Goal: Task Accomplishment & Management: Manage account settings

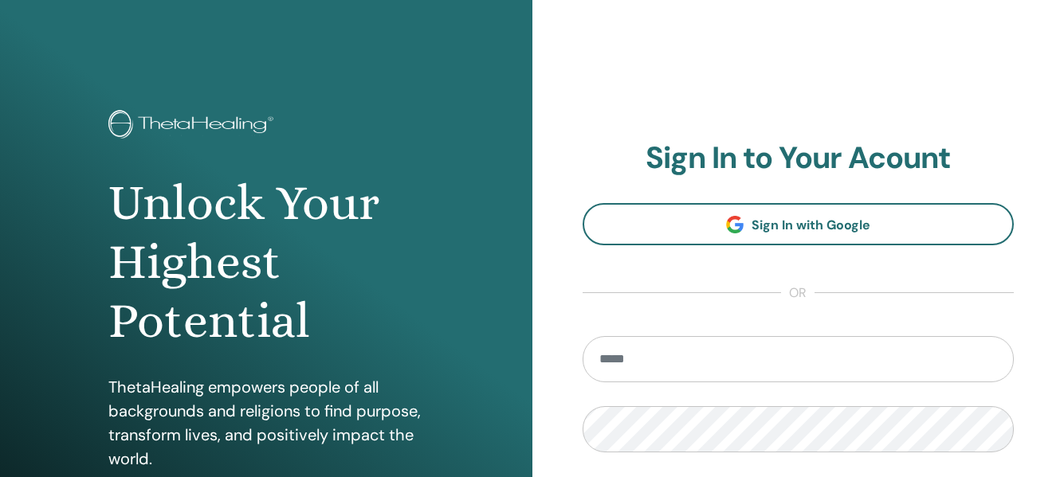
type input "**********"
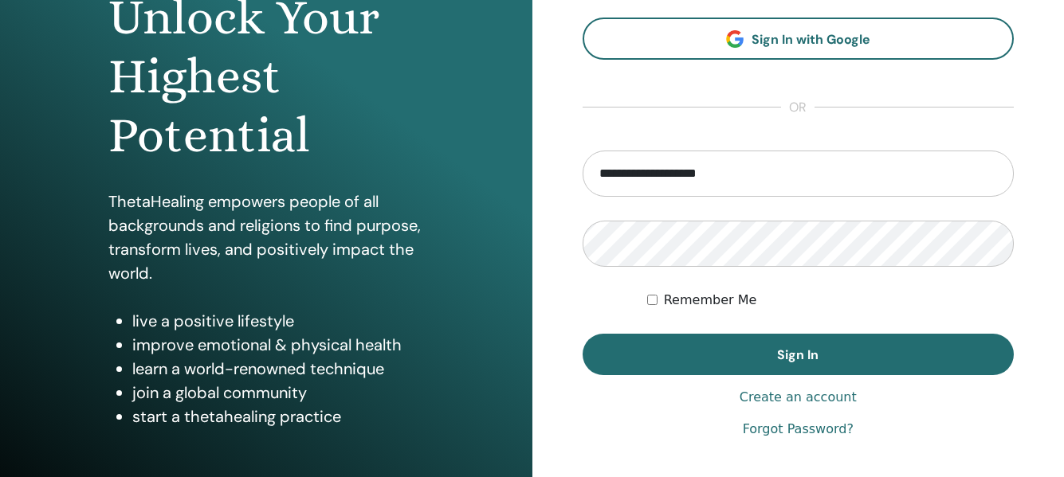
scroll to position [224, 0]
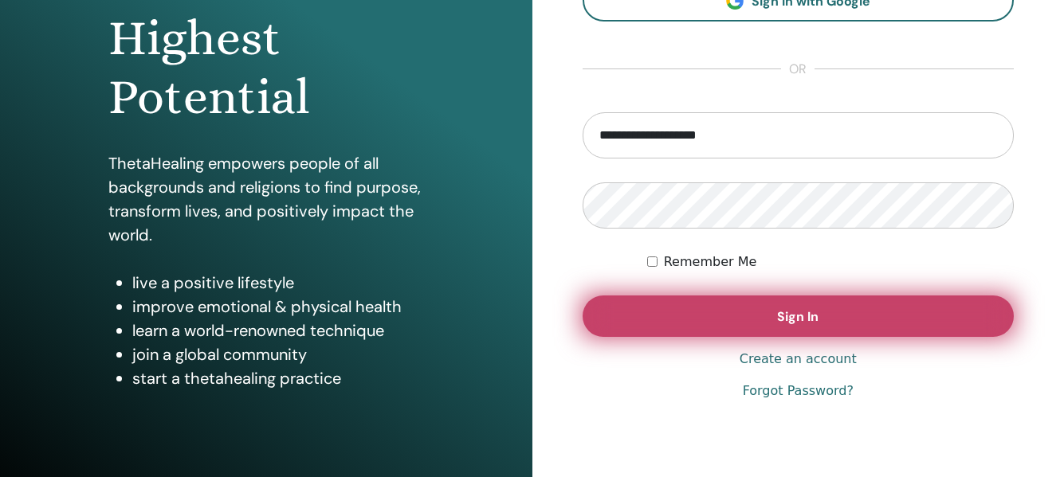
click at [794, 308] on button "Sign In" at bounding box center [799, 316] width 432 height 41
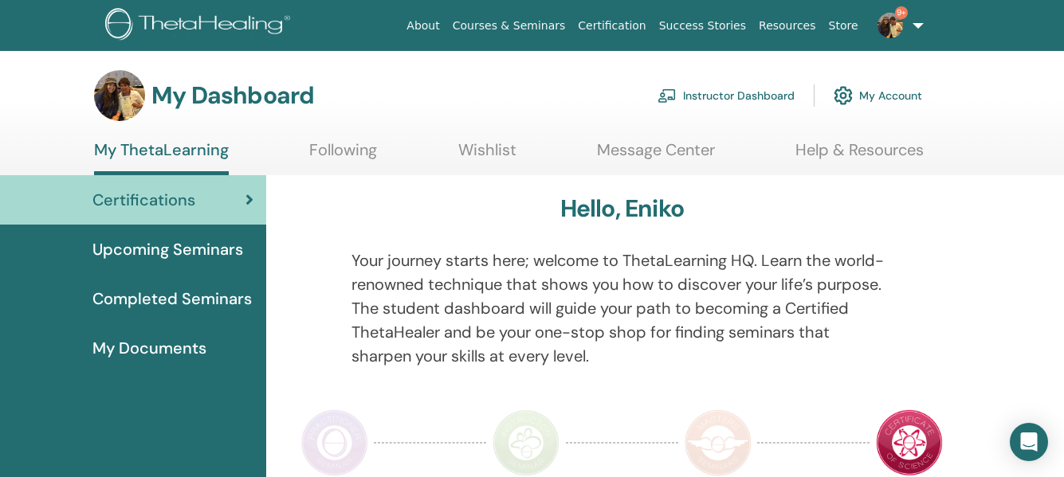
click at [700, 101] on link "Instructor Dashboard" at bounding box center [725, 95] width 137 height 35
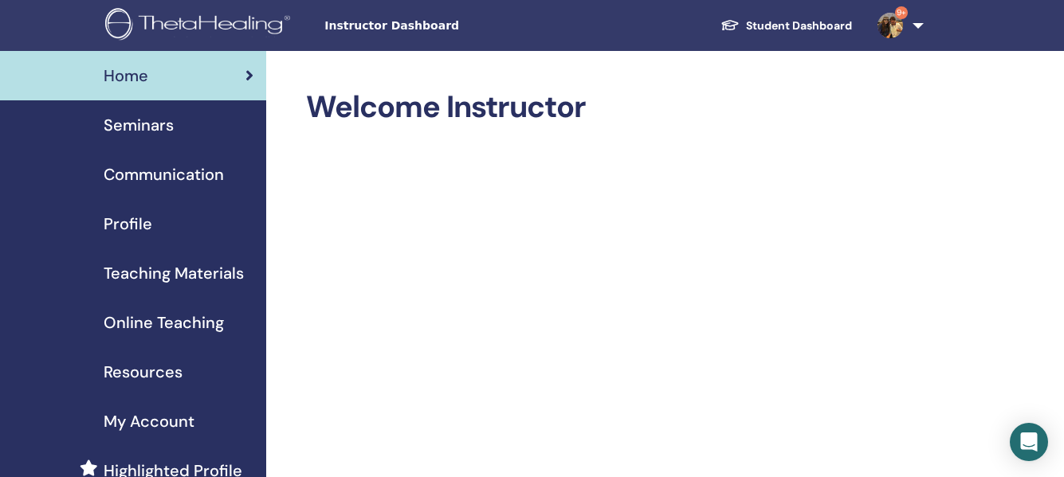
click at [144, 130] on span "Seminars" at bounding box center [139, 125] width 70 height 24
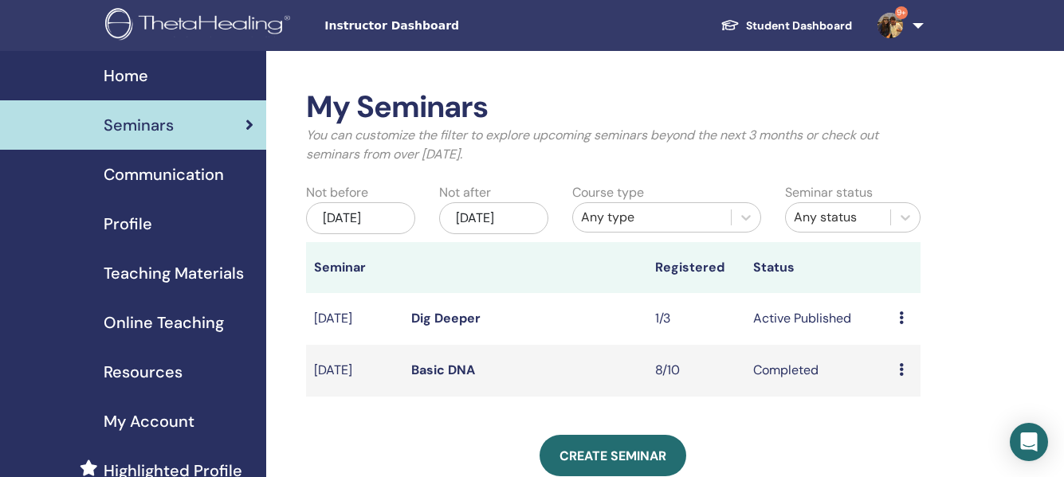
click at [431, 327] on link "Dig Deeper" at bounding box center [445, 318] width 69 height 17
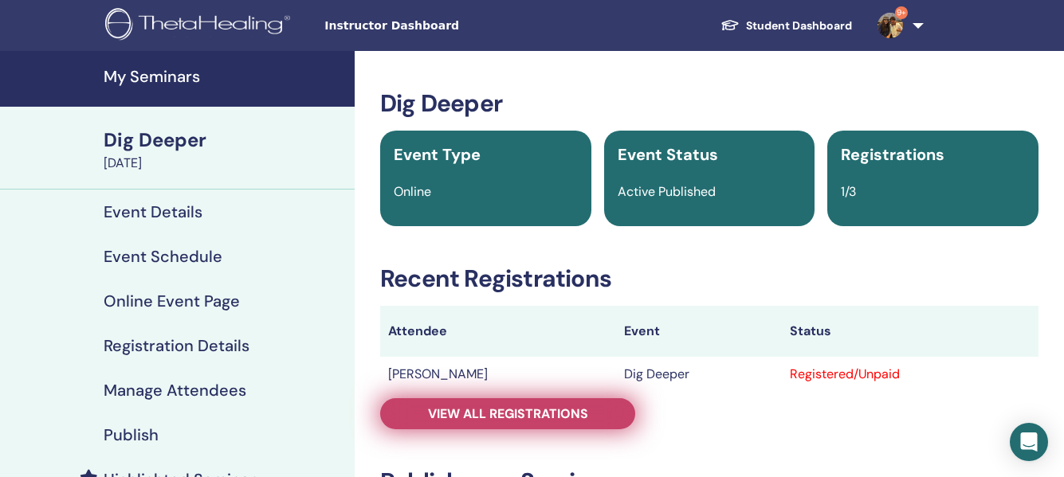
click at [498, 411] on span "View all registrations" at bounding box center [508, 414] width 160 height 17
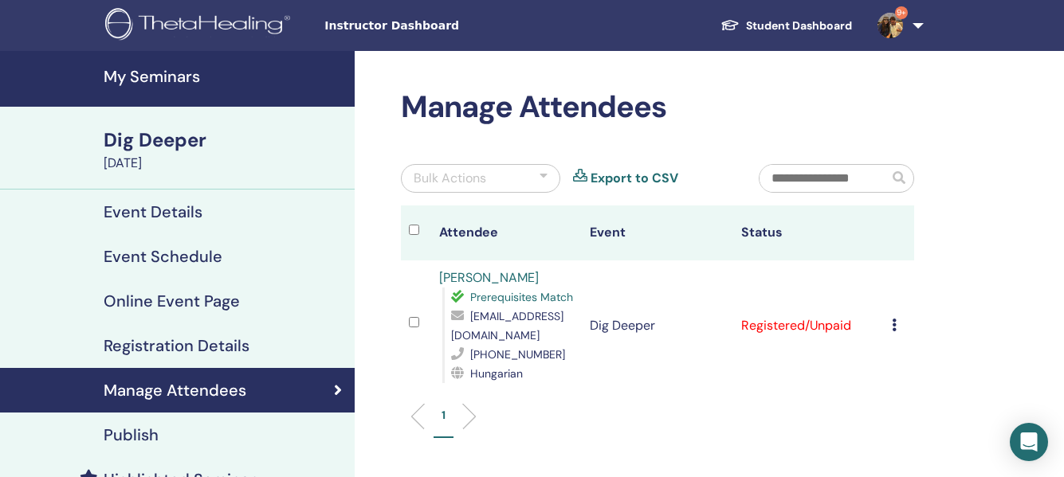
click at [172, 206] on h4 "Event Details" at bounding box center [153, 211] width 99 height 19
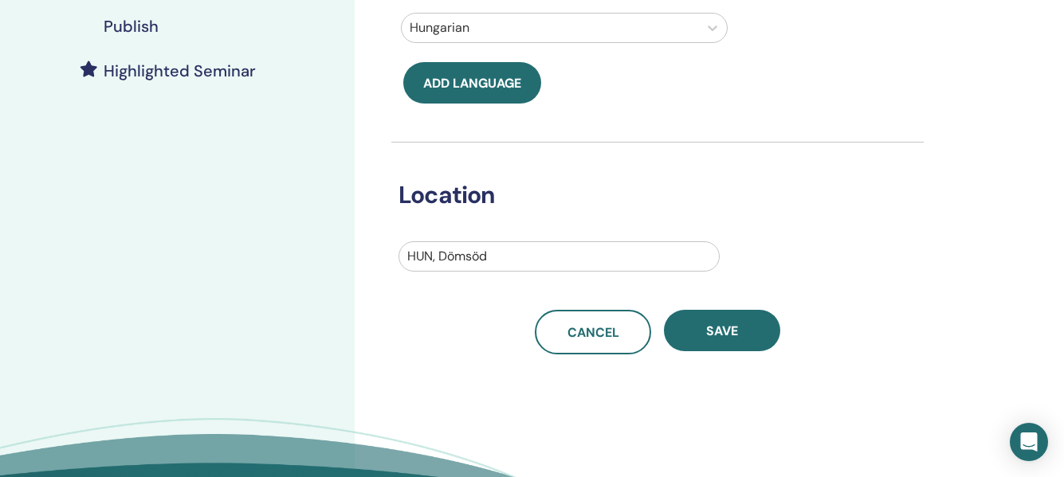
scroll to position [411, 0]
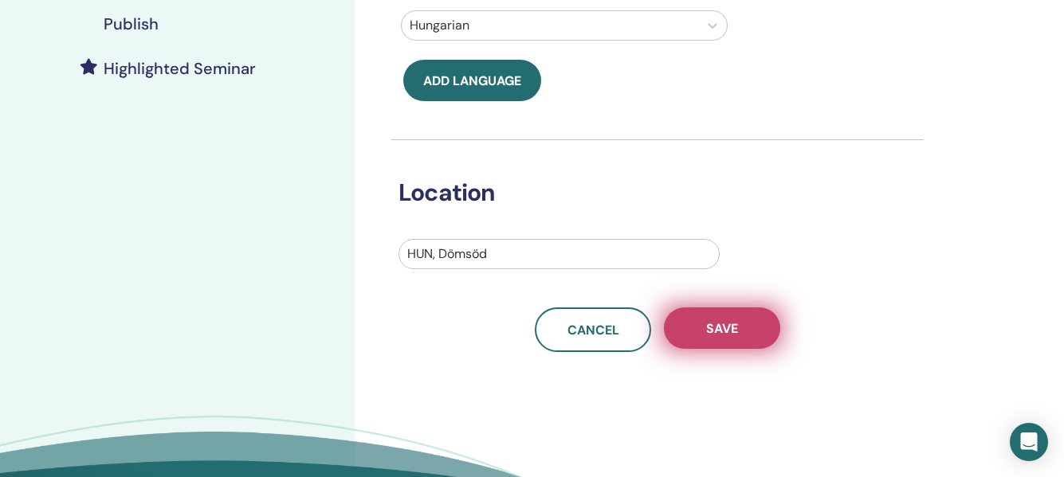
click at [745, 326] on button "Save" at bounding box center [722, 328] width 116 height 41
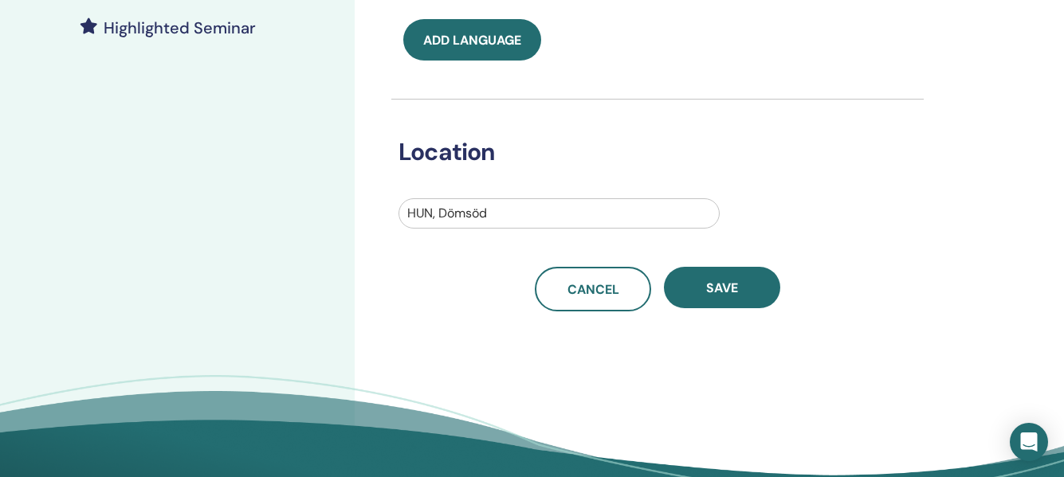
scroll to position [457, 0]
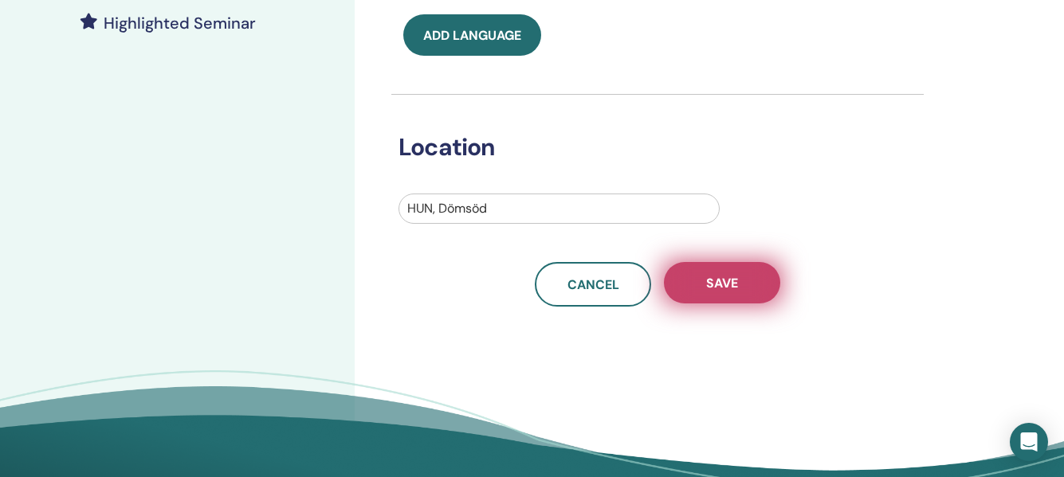
click at [747, 284] on button "Save" at bounding box center [722, 282] width 116 height 41
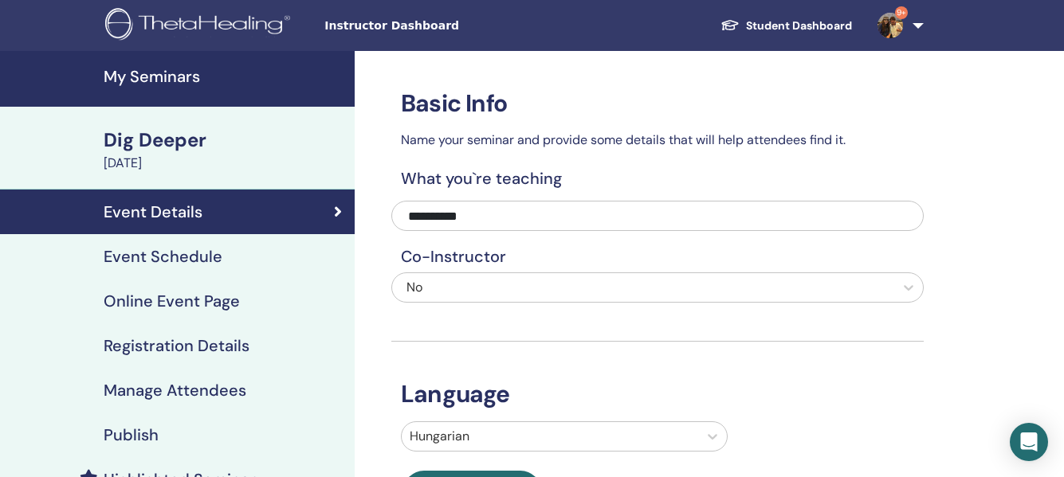
click at [162, 255] on h4 "Event Schedule" at bounding box center [163, 256] width 119 height 19
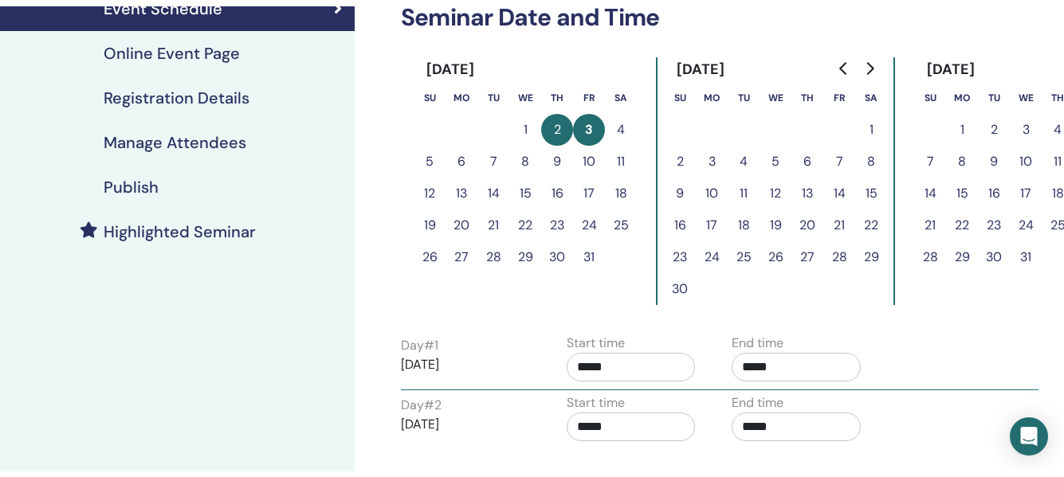
scroll to position [252, 0]
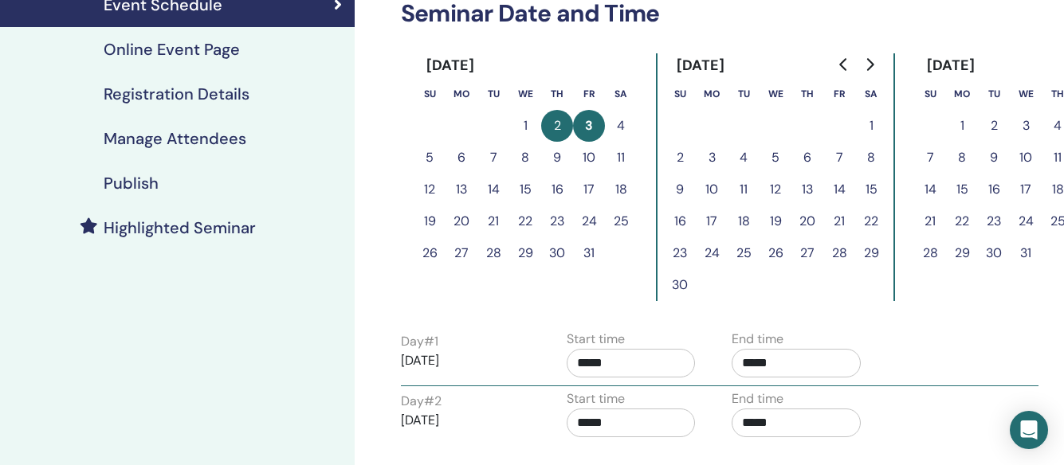
click at [161, 92] on h4 "Registration Details" at bounding box center [177, 93] width 146 height 19
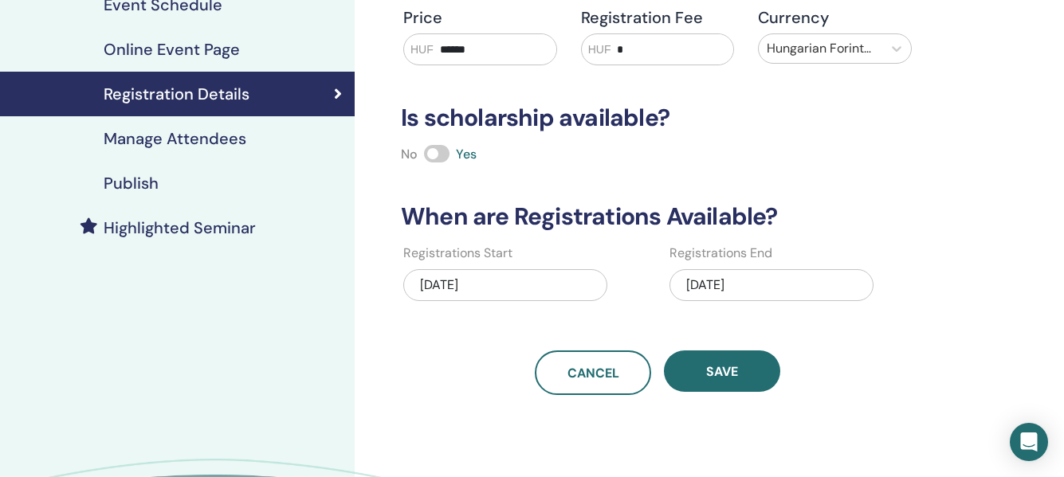
click at [118, 183] on h4 "Publish" at bounding box center [131, 183] width 55 height 19
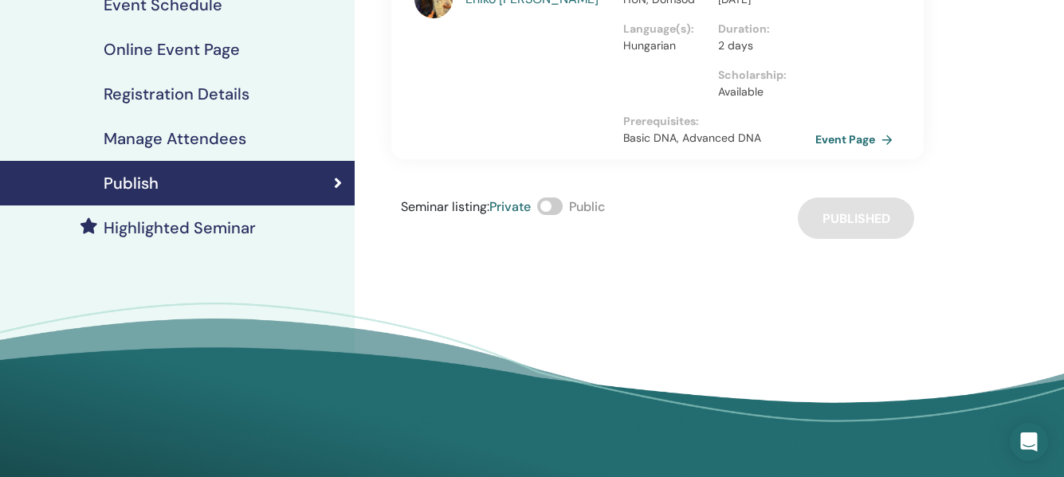
click at [842, 151] on link "Event Page" at bounding box center [857, 140] width 84 height 24
